Goal: Task Accomplishment & Management: Use online tool/utility

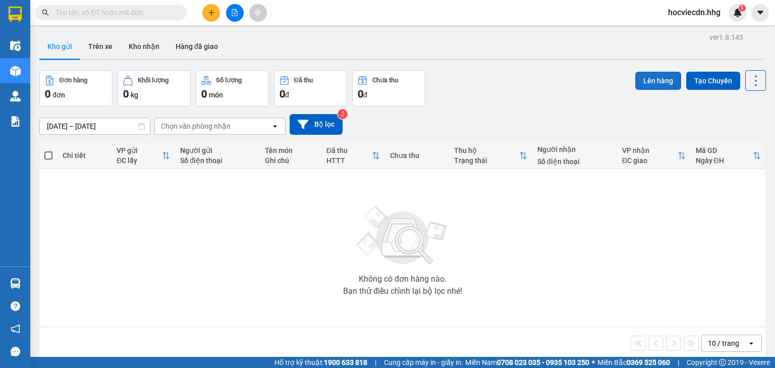
click at [663, 83] on button "Lên hàng" at bounding box center [658, 81] width 46 height 18
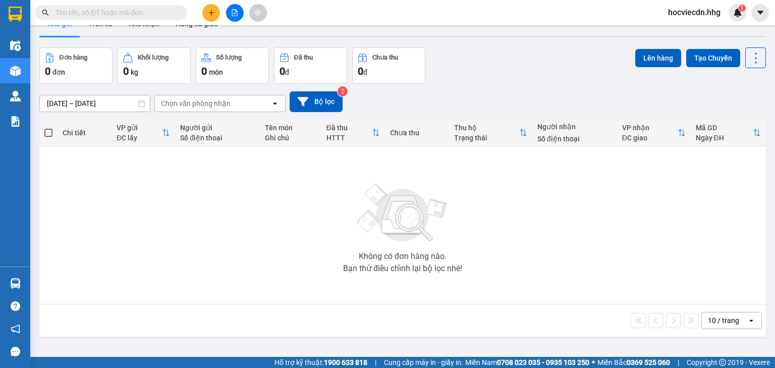
scroll to position [46, 0]
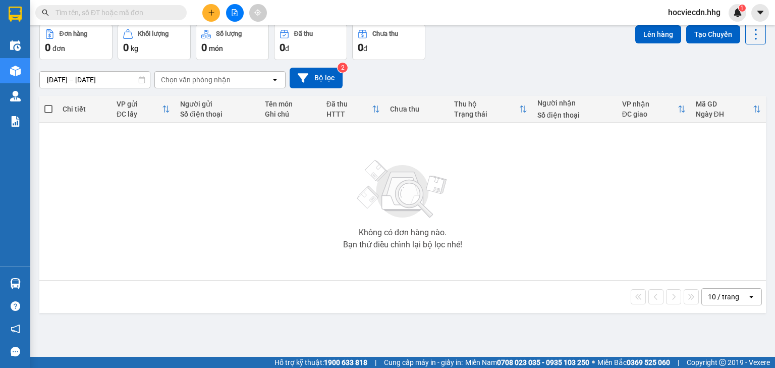
click at [249, 84] on div "Chọn văn phòng nhận" at bounding box center [213, 80] width 116 height 16
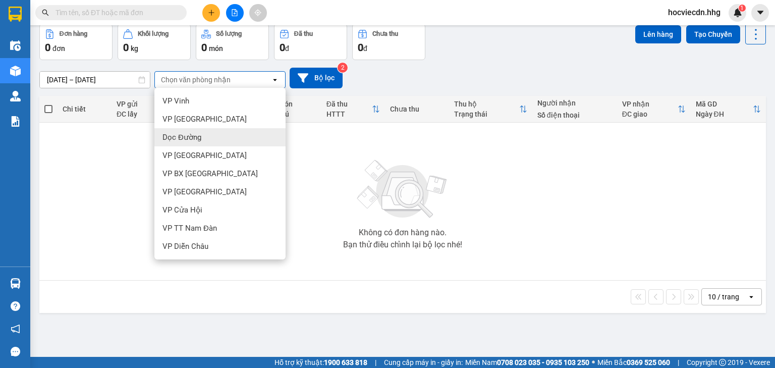
click at [253, 142] on div "Dọc Đường" at bounding box center [219, 137] width 131 height 18
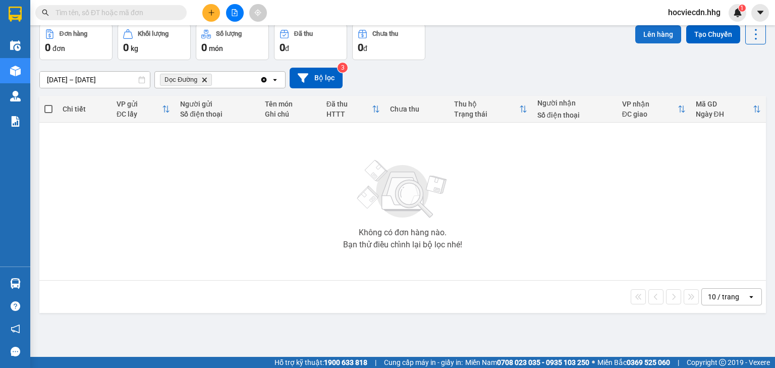
click at [636, 30] on button "Lên hàng" at bounding box center [658, 34] width 46 height 18
click at [207, 83] on span "Dọc Đường Delete" at bounding box center [186, 80] width 52 height 12
click at [205, 81] on icon "Delete" at bounding box center [204, 80] width 6 height 6
click at [222, 79] on div "Chọn văn phòng nhận" at bounding box center [196, 80] width 70 height 10
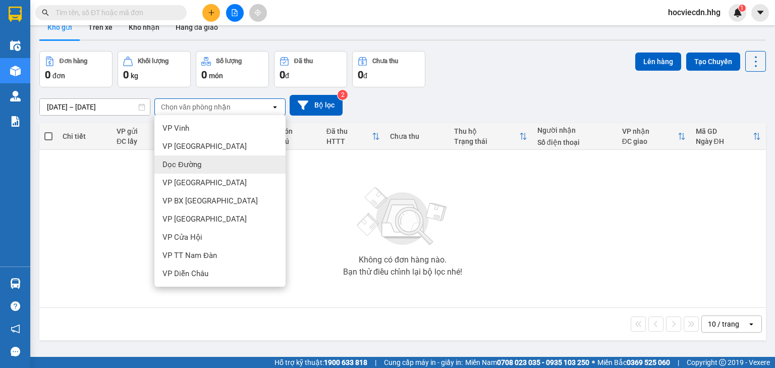
scroll to position [6, 0]
